Goal: Task Accomplishment & Management: Manage account settings

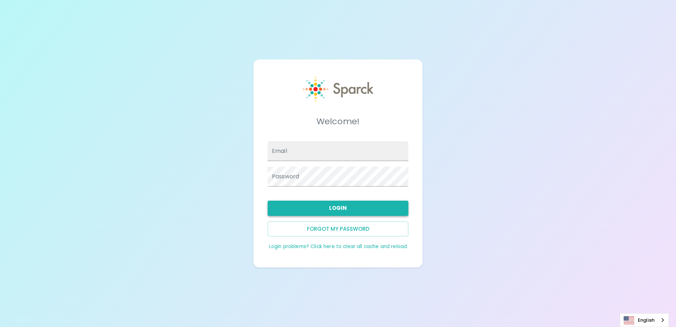
type input "[EMAIL_ADDRESS][DOMAIN_NAME]"
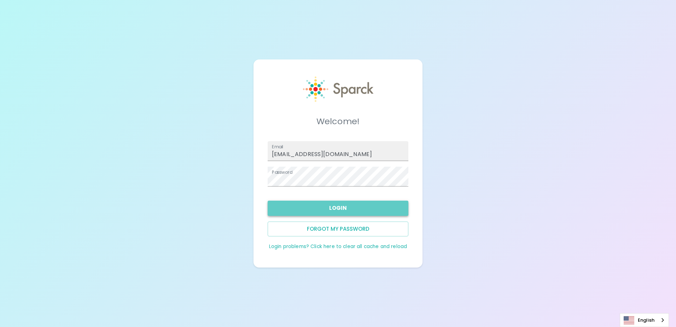
click at [341, 206] on button "Login" at bounding box center [338, 208] width 141 height 15
